Goal: Task Accomplishment & Management: Manage account settings

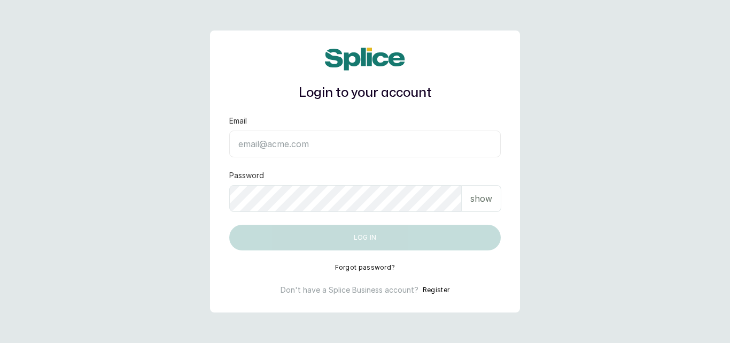
type input "bintafatima28@yahoo.com"
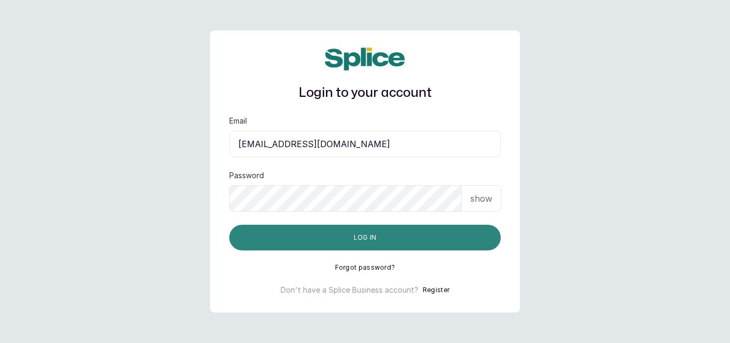
click at [442, 240] on button "Log in" at bounding box center [364, 237] width 271 height 26
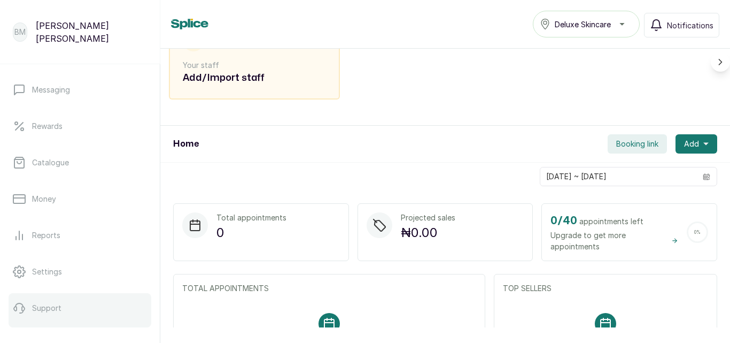
scroll to position [241, 0]
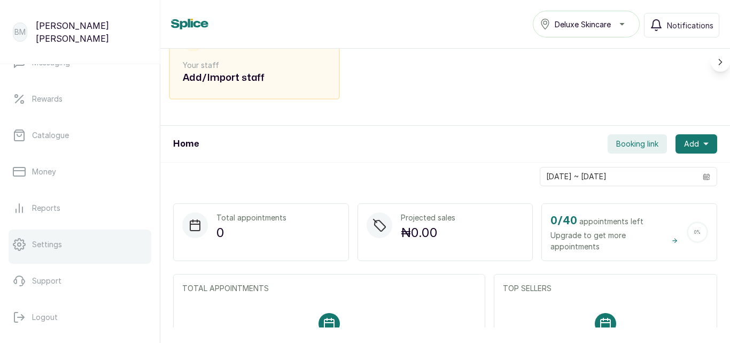
click at [49, 245] on p "Settings" at bounding box center [47, 244] width 30 height 11
